Goal: Book appointment/travel/reservation

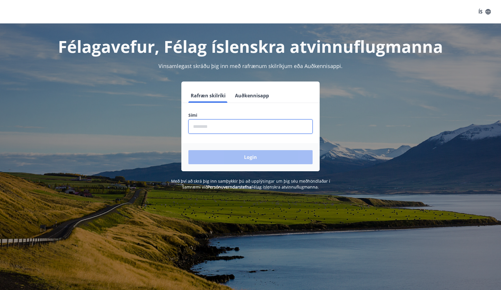
click at [207, 131] on input "phone" at bounding box center [250, 126] width 124 height 14
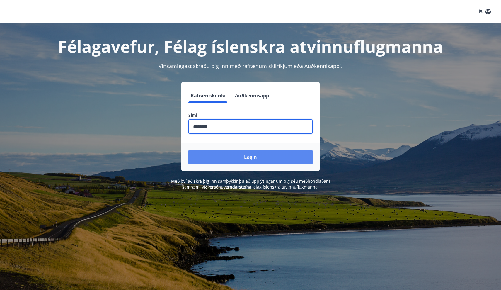
type input "********"
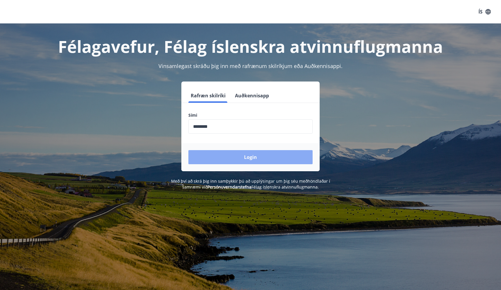
click at [246, 157] on button "Login" at bounding box center [250, 157] width 124 height 14
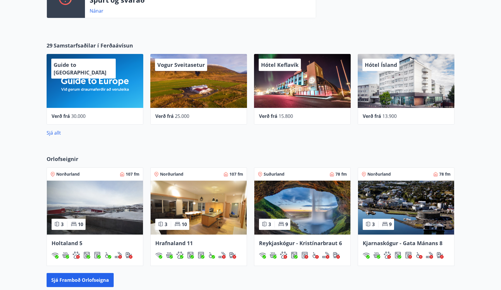
scroll to position [229, 0]
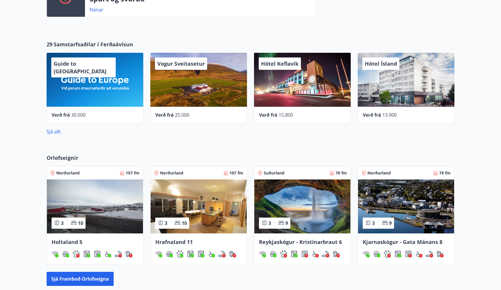
click at [211, 202] on img at bounding box center [199, 206] width 96 height 54
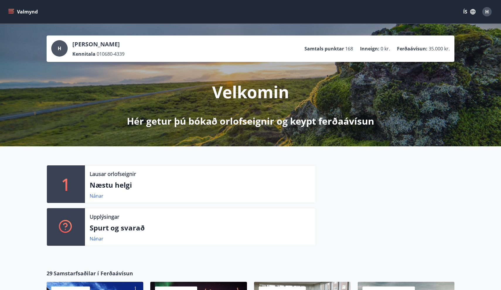
click at [10, 12] on icon "menu" at bounding box center [11, 12] width 6 height 6
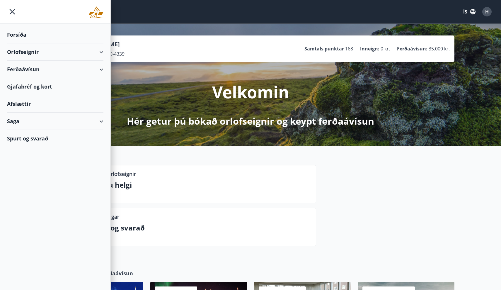
click at [176, 101] on div "Velkomin Hér getur þú bókað orlofseignir og keypt ferðaávísun" at bounding box center [250, 95] width 328 height 66
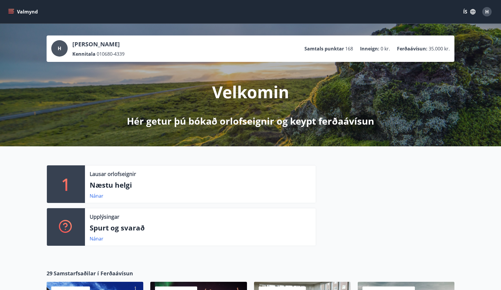
click at [9, 8] on button "Valmynd" at bounding box center [23, 11] width 33 height 11
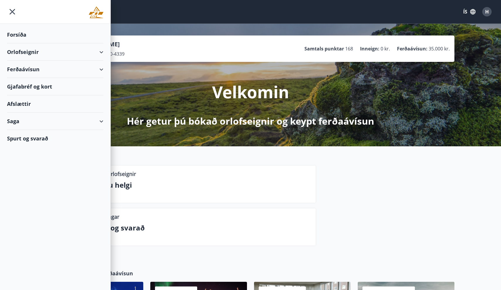
click at [98, 52] on div "Orlofseignir" at bounding box center [55, 51] width 96 height 17
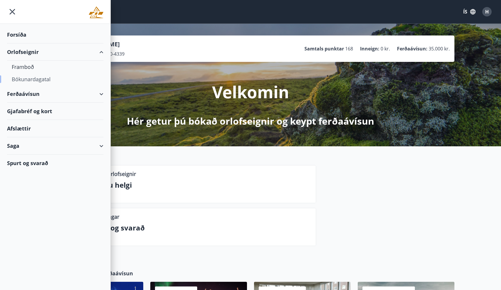
click at [35, 78] on div "Bókunardagatal" at bounding box center [55, 79] width 87 height 12
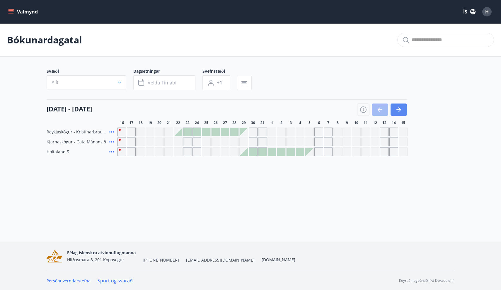
click at [397, 111] on icon "button" at bounding box center [398, 109] width 7 height 7
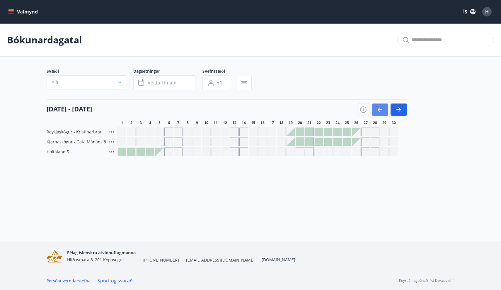
click at [379, 109] on icon "button" at bounding box center [379, 109] width 3 height 5
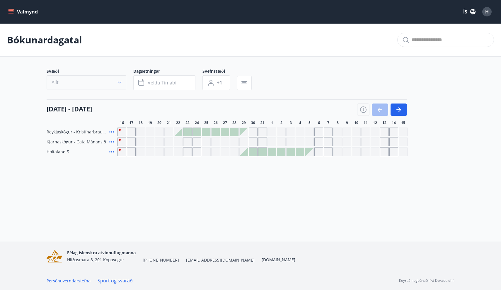
click at [115, 77] on button "Allt" at bounding box center [87, 82] width 80 height 14
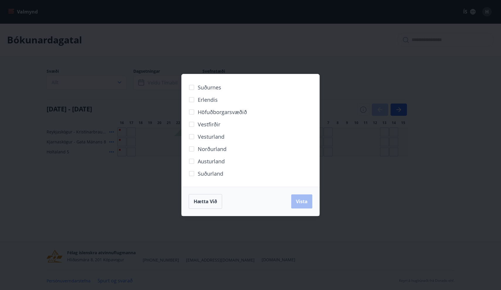
click at [206, 149] on span "Norðurland" at bounding box center [212, 149] width 29 height 8
click at [304, 199] on span "Vista" at bounding box center [302, 201] width 12 height 6
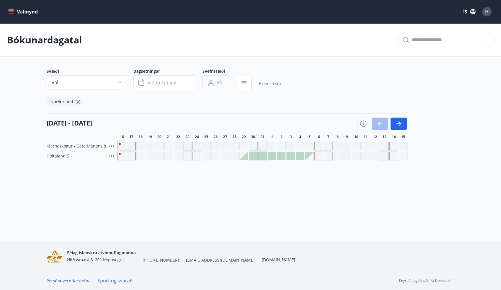
click at [223, 83] on button "+1" at bounding box center [216, 82] width 28 height 15
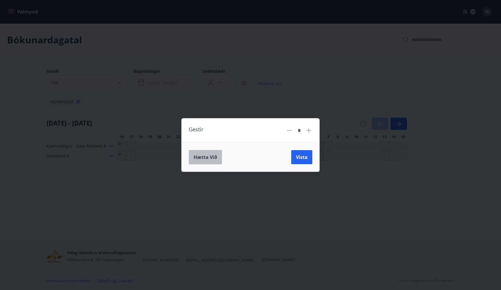
click at [211, 157] on span "Hætta við" at bounding box center [205, 157] width 23 height 6
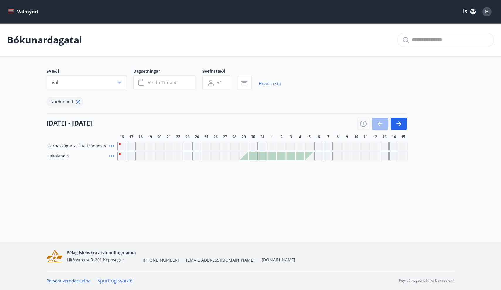
click at [76, 102] on icon at bounding box center [78, 101] width 6 height 6
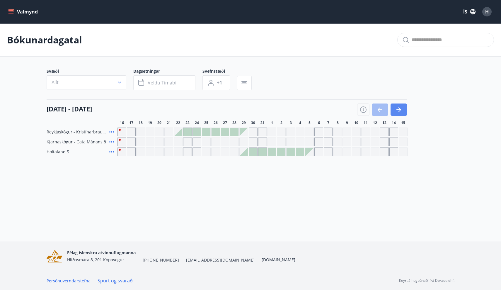
click at [394, 108] on button "button" at bounding box center [399, 109] width 16 height 12
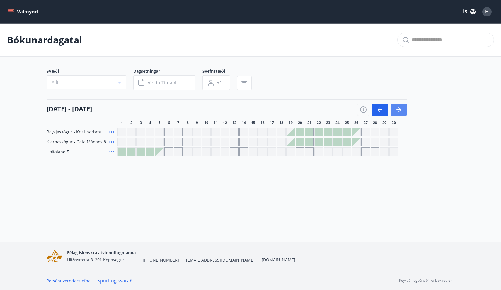
click at [394, 108] on button "button" at bounding box center [399, 109] width 16 height 12
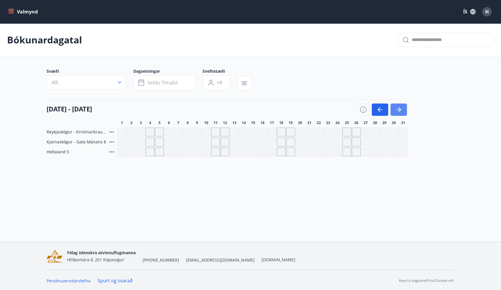
click at [394, 108] on button "button" at bounding box center [399, 109] width 16 height 12
click at [13, 11] on icon "menu" at bounding box center [11, 12] width 6 height 6
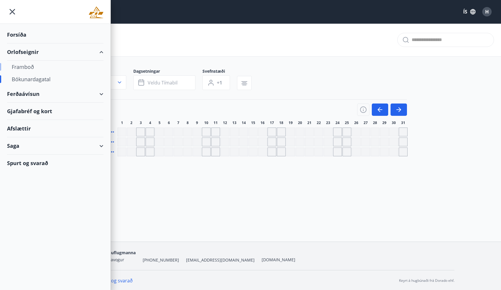
click at [31, 69] on div "Framboð" at bounding box center [55, 67] width 87 height 12
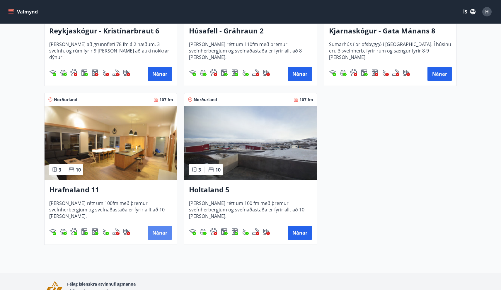
scroll to position [201, 0]
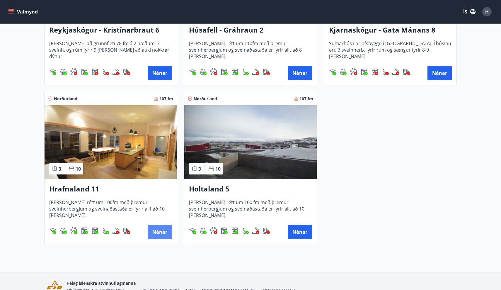
click at [166, 233] on button "Nánar" at bounding box center [160, 232] width 24 height 14
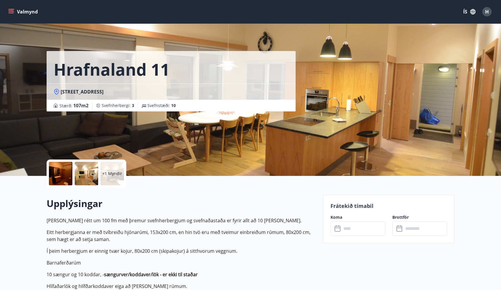
click at [367, 232] on input "text" at bounding box center [364, 228] width 44 height 14
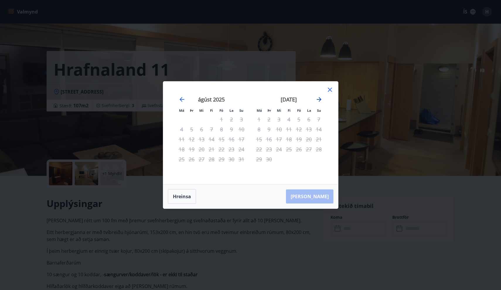
click at [320, 100] on icon "Move forward to switch to the next month." at bounding box center [319, 99] width 5 height 5
click at [325, 91] on div "[DATE] 1 2 3 4 5 6 7 8 9 10 11 12 13 14 15 16 17 18 19 20 21 22 23 24 25 26 27 …" at bounding box center [288, 136] width 77 height 96
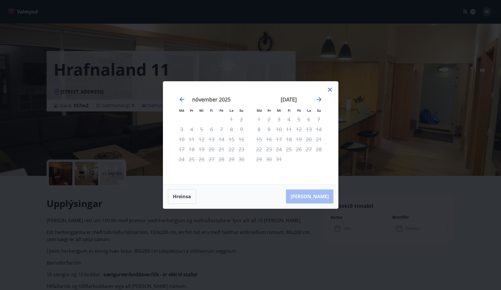
click at [330, 91] on icon at bounding box center [329, 89] width 7 height 7
